Goal: Navigation & Orientation: Find specific page/section

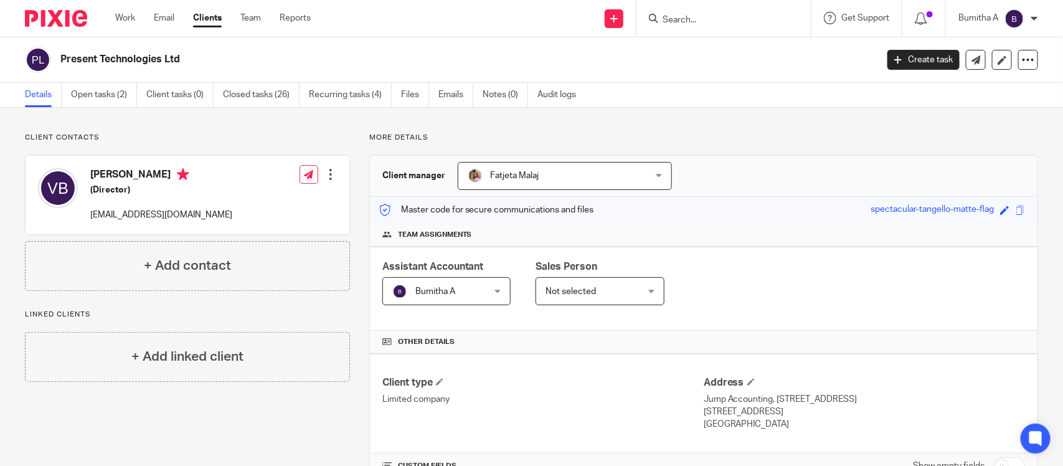
click at [215, 23] on link "Clients" at bounding box center [207, 18] width 29 height 12
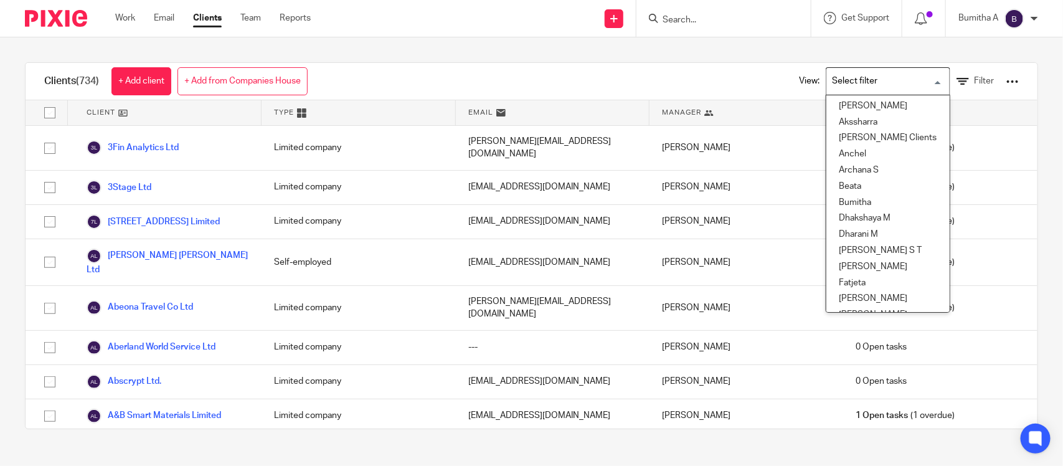
click at [837, 85] on input "Search for option" at bounding box center [885, 81] width 115 height 22
click at [832, 199] on li "Bumitha" at bounding box center [887, 203] width 123 height 16
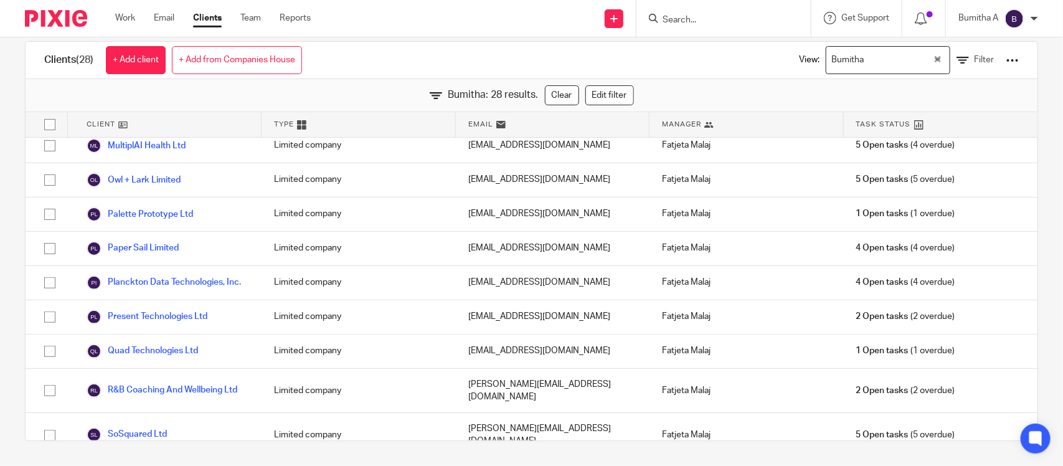
scroll to position [458, 0]
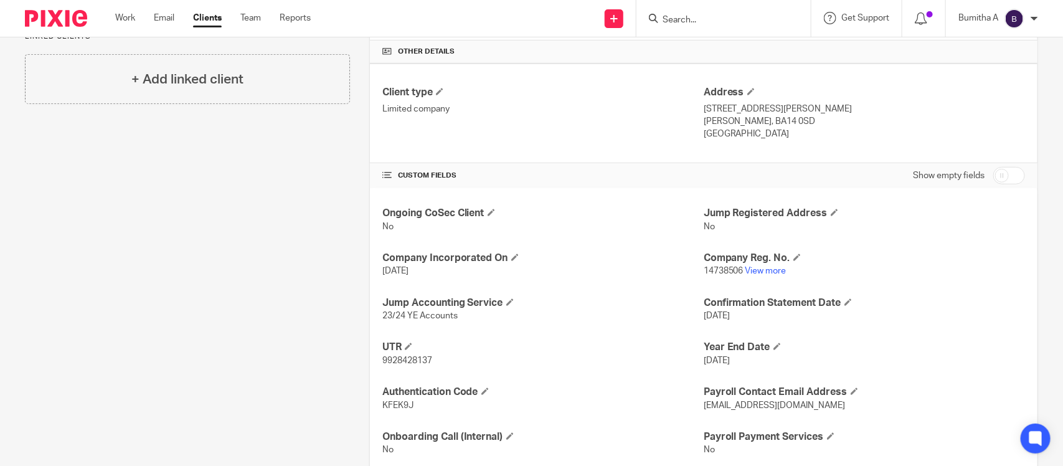
scroll to position [291, 0]
click at [766, 271] on link "View more" at bounding box center [765, 270] width 41 height 9
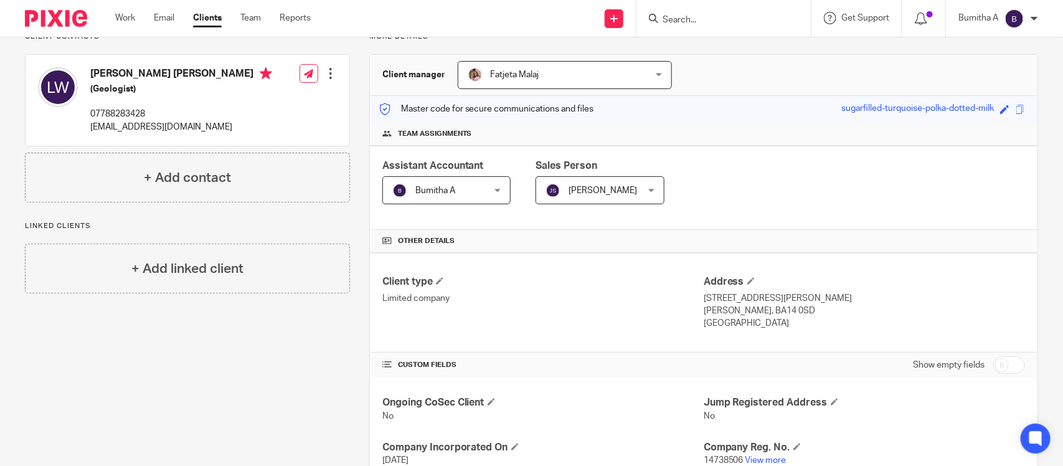
scroll to position [0, 0]
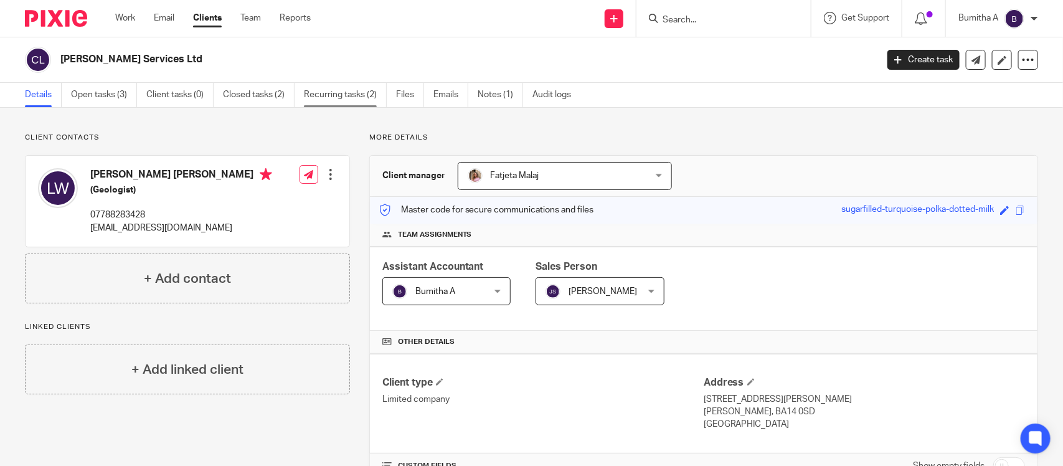
click at [318, 98] on link "Recurring tasks (2)" at bounding box center [345, 95] width 83 height 24
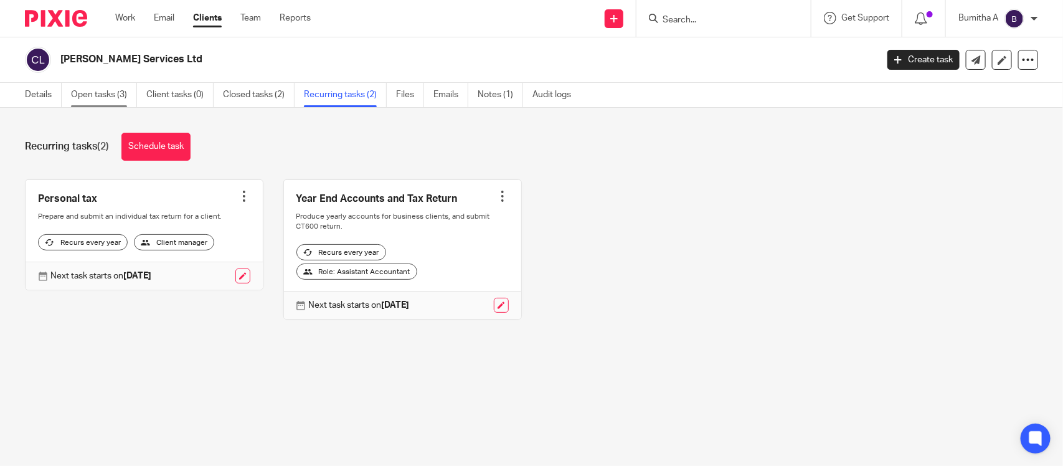
click at [106, 88] on link "Open tasks (3)" at bounding box center [104, 95] width 66 height 24
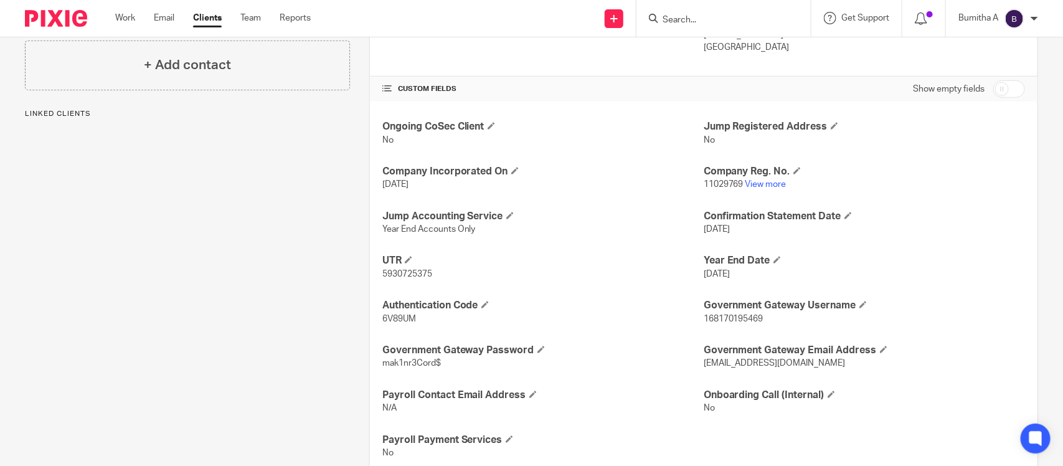
scroll to position [380, 0]
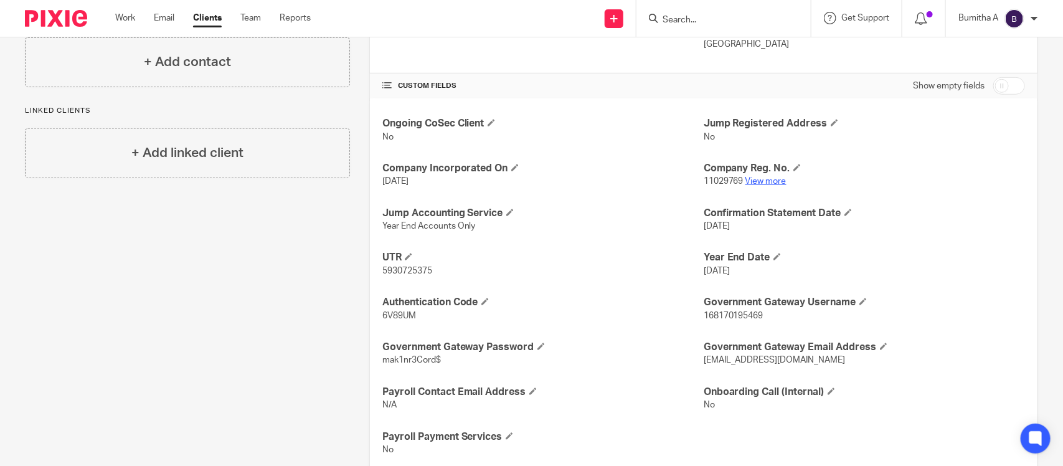
click at [757, 181] on link "View more" at bounding box center [765, 181] width 41 height 9
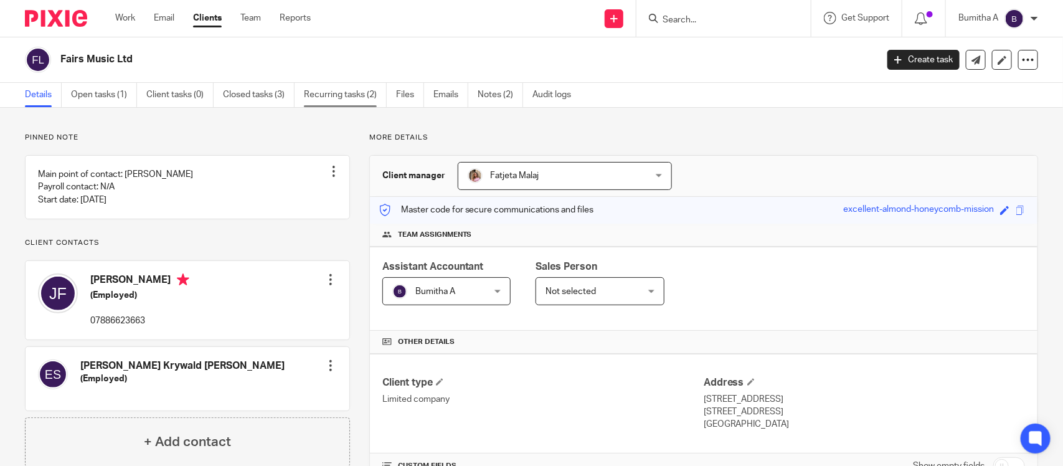
click at [355, 101] on link "Recurring tasks (2)" at bounding box center [345, 95] width 83 height 24
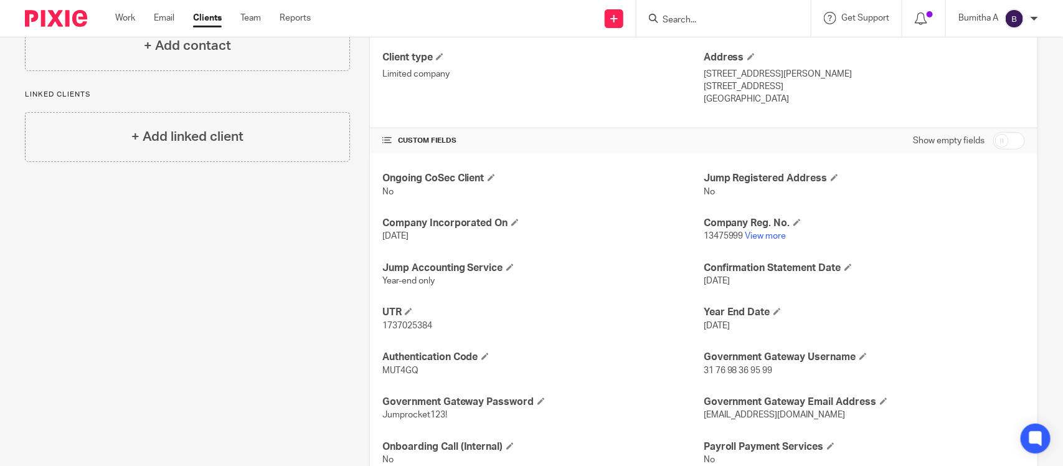
scroll to position [326, 0]
click at [773, 240] on link "View more" at bounding box center [765, 235] width 41 height 9
drag, startPoint x: 328, startPoint y: 359, endPoint x: 644, endPoint y: 324, distance: 318.9
click at [644, 324] on p "1737025384" at bounding box center [542, 325] width 321 height 12
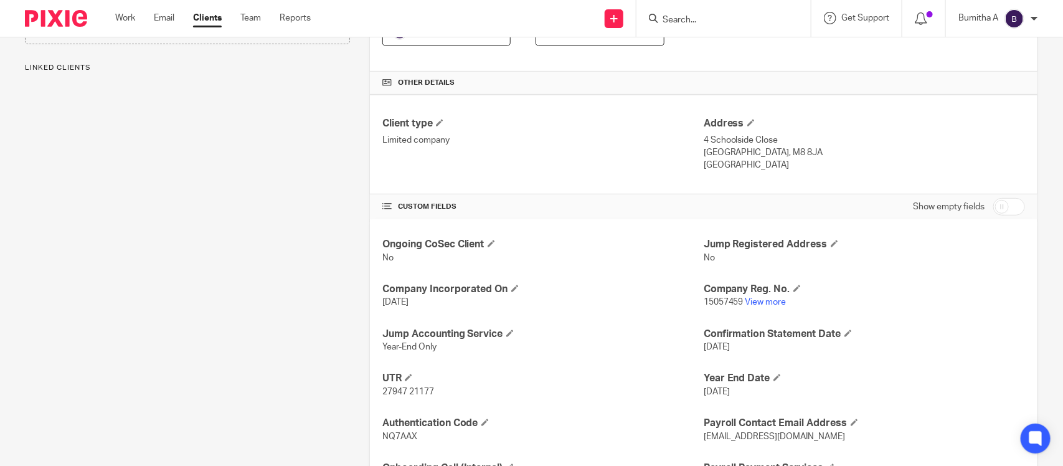
scroll to position [262, 0]
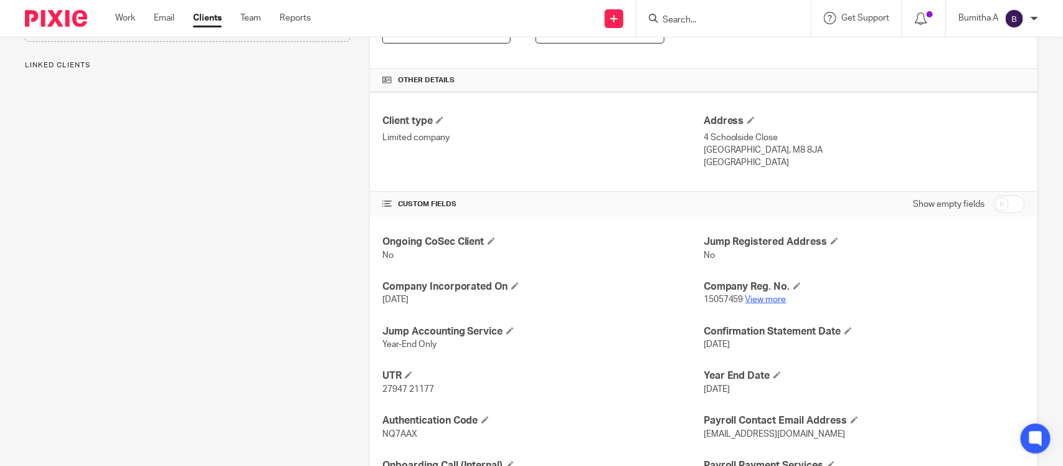
click at [757, 303] on link "View more" at bounding box center [765, 299] width 41 height 9
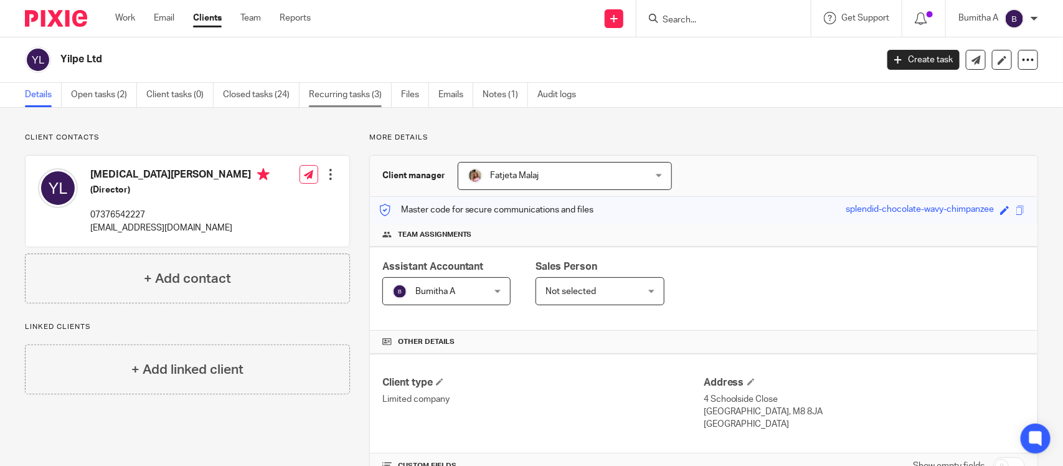
click at [335, 86] on link "Recurring tasks (3)" at bounding box center [350, 95] width 83 height 24
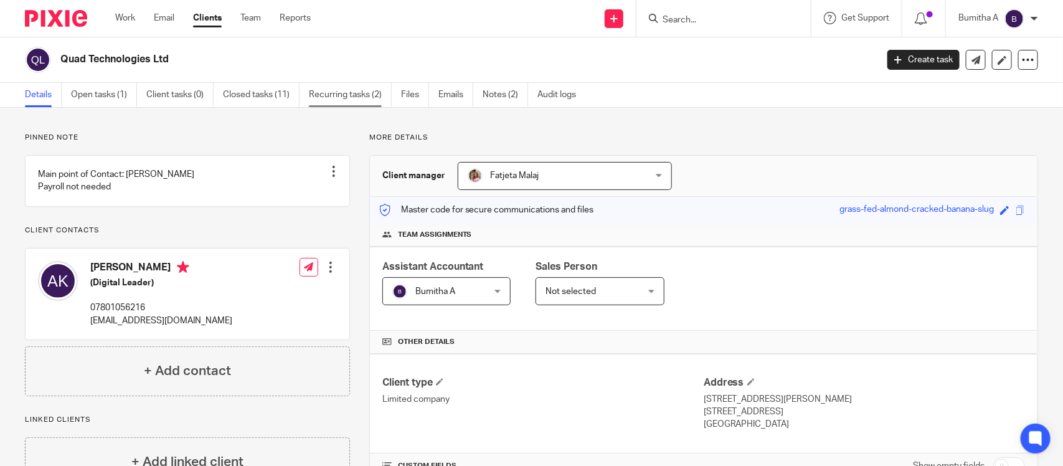
click at [354, 90] on link "Recurring tasks (2)" at bounding box center [350, 95] width 83 height 24
